Goal: Information Seeking & Learning: Find specific fact

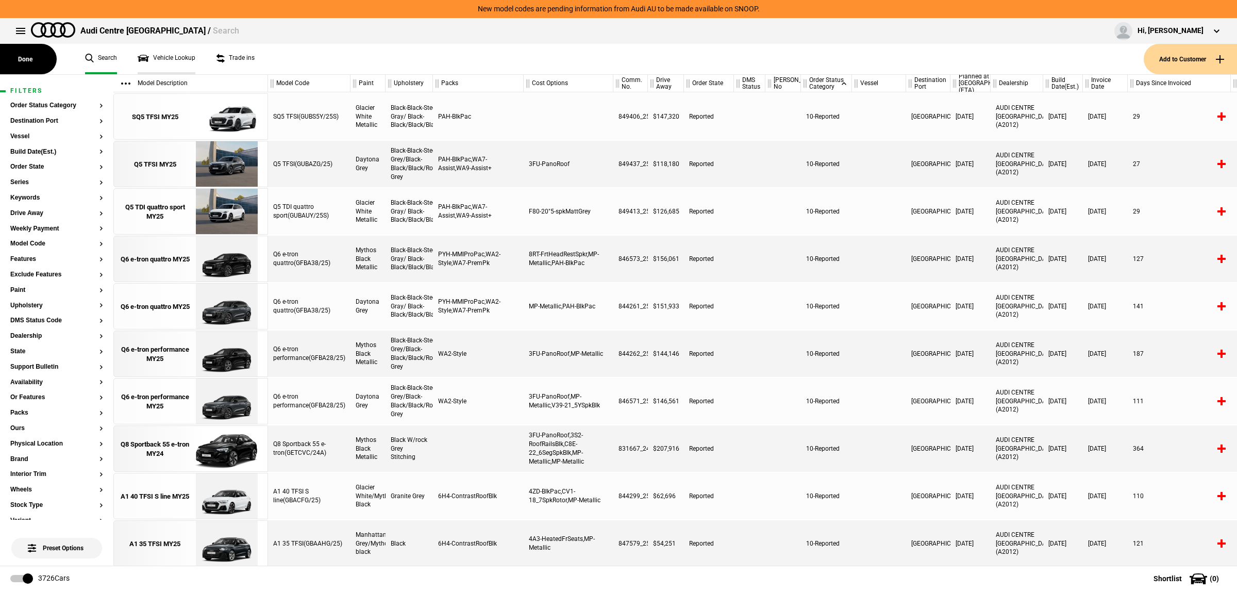
click at [179, 66] on link "Vehicle Lookup" at bounding box center [167, 59] width 58 height 30
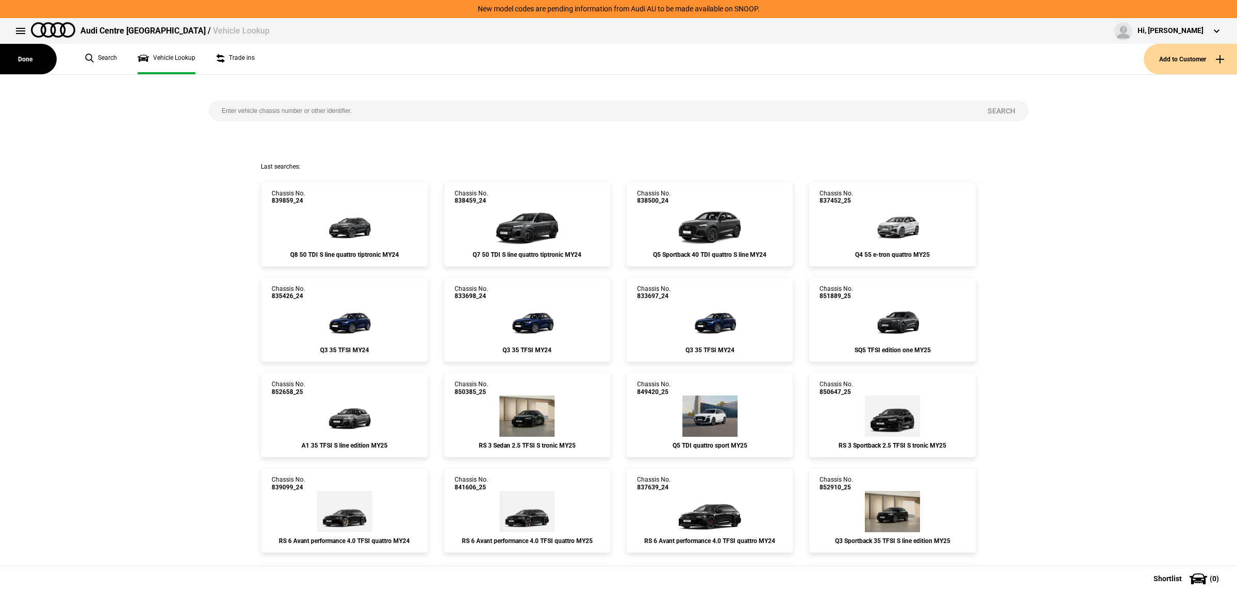
click at [245, 106] on input "search" at bounding box center [592, 111] width 766 height 21
paste input "839854"
type input "839854"
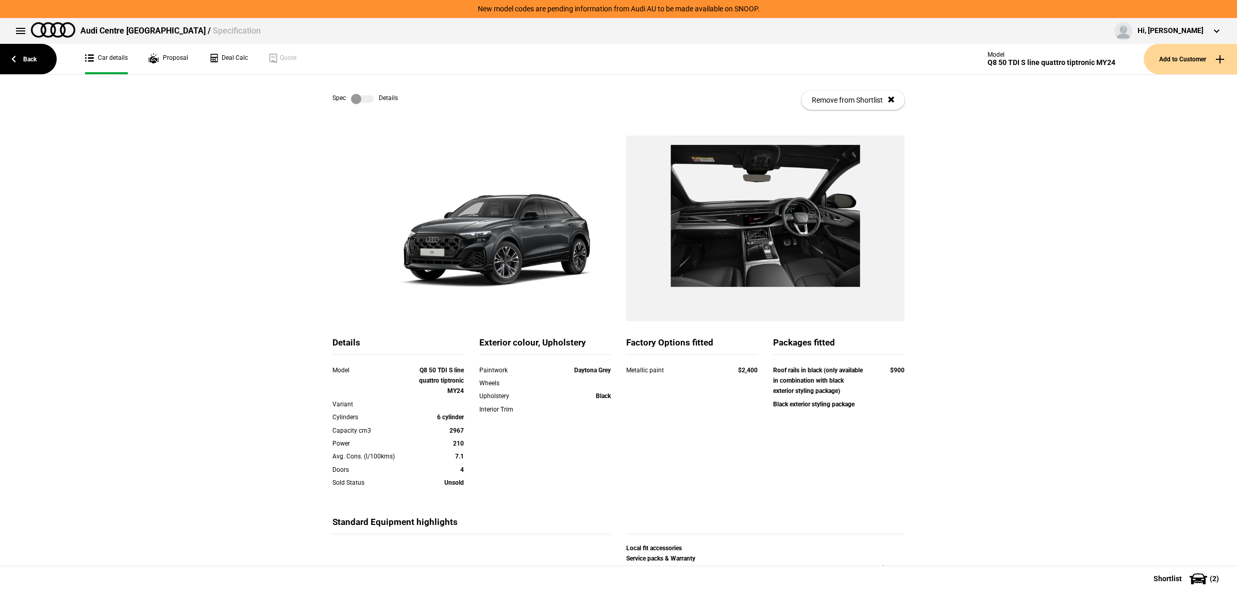
click at [40, 55] on link "Back" at bounding box center [28, 59] width 57 height 30
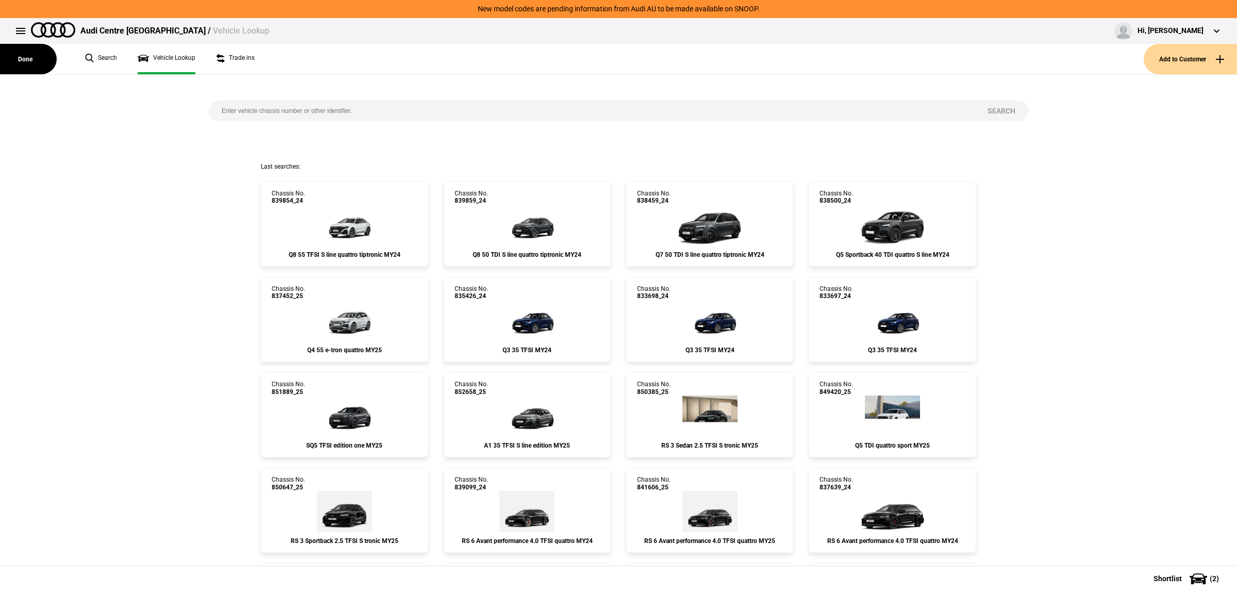
click at [282, 113] on input "search" at bounding box center [592, 111] width 766 height 21
paste input "835896"
type input "835896"
